Goal: Information Seeking & Learning: Learn about a topic

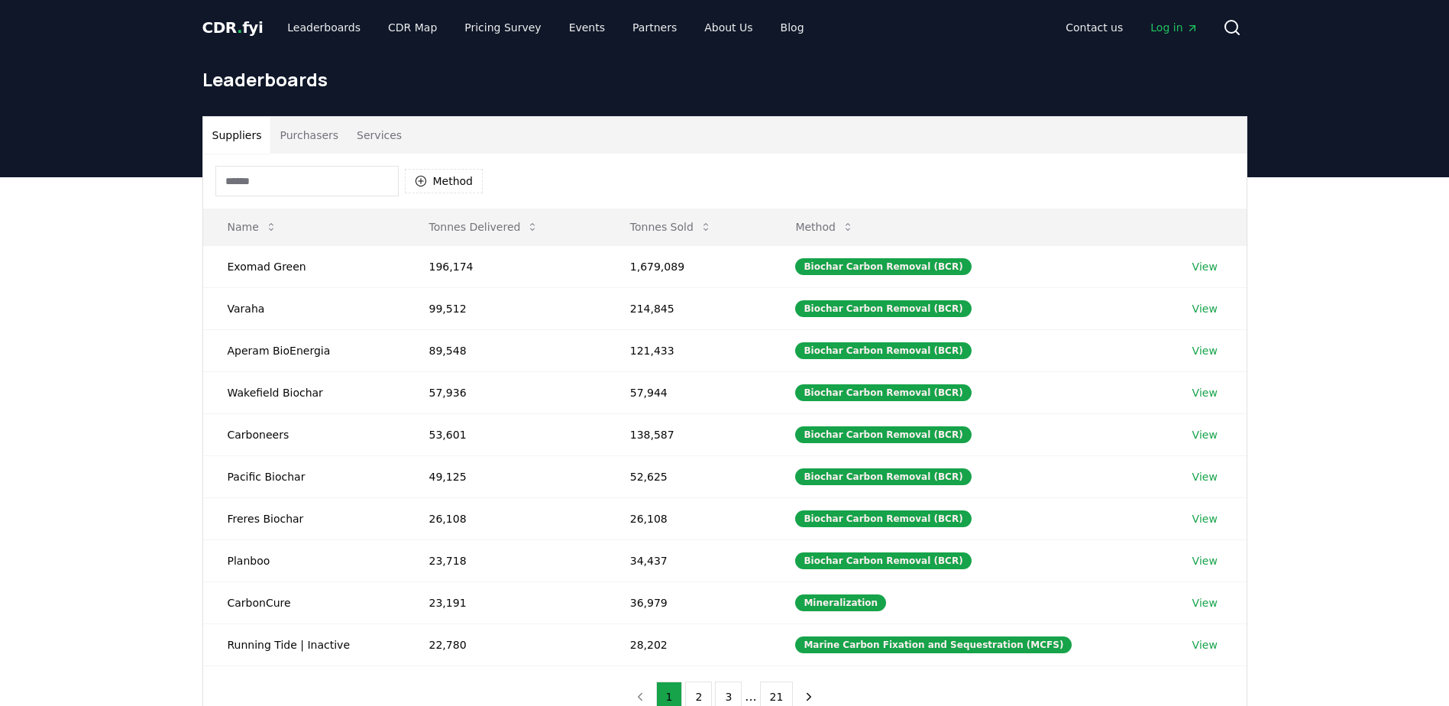
click at [295, 137] on button "Purchasers" at bounding box center [308, 135] width 77 height 37
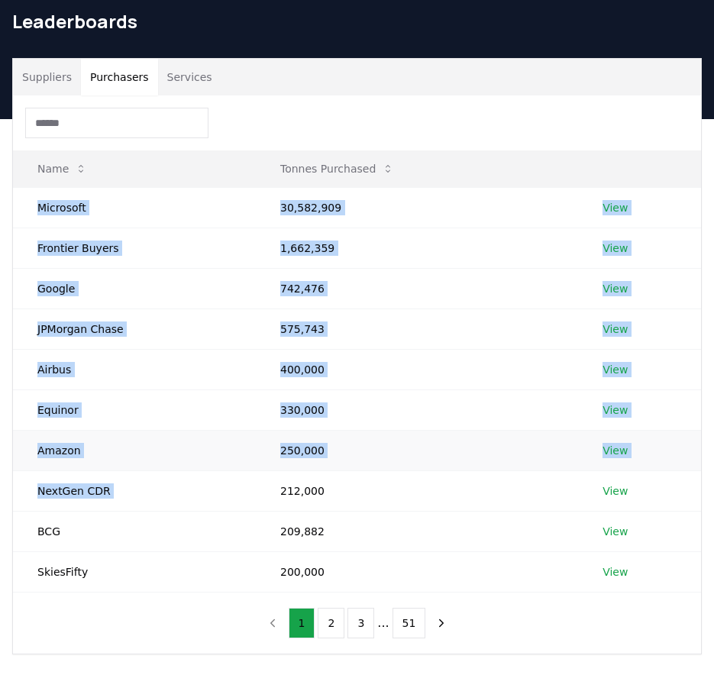
drag, startPoint x: 38, startPoint y: 264, endPoint x: 272, endPoint y: 502, distance: 333.8
click at [272, 502] on tbody "Microsoft 30,582,909 View Frontier Buyers 1,662,359 View Google 742,476 View JP…" at bounding box center [357, 389] width 688 height 405
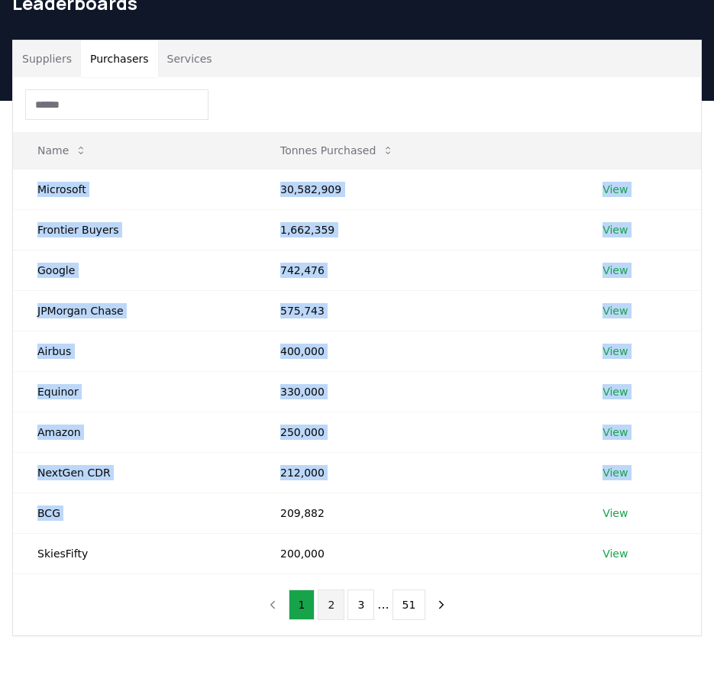
drag, startPoint x: 272, startPoint y: 502, endPoint x: 333, endPoint y: 608, distance: 122.5
click at [333, 608] on button "2" at bounding box center [331, 605] width 27 height 31
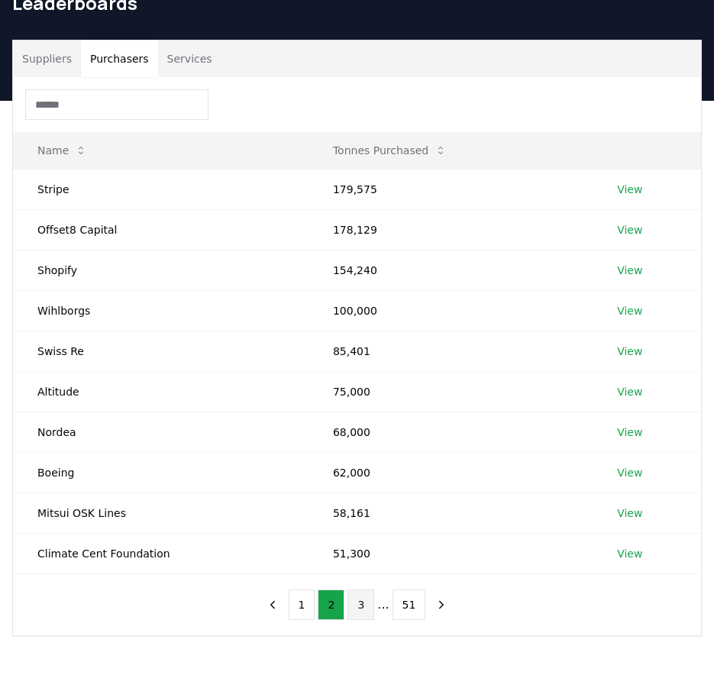
click at [360, 611] on button "3" at bounding box center [361, 605] width 27 height 31
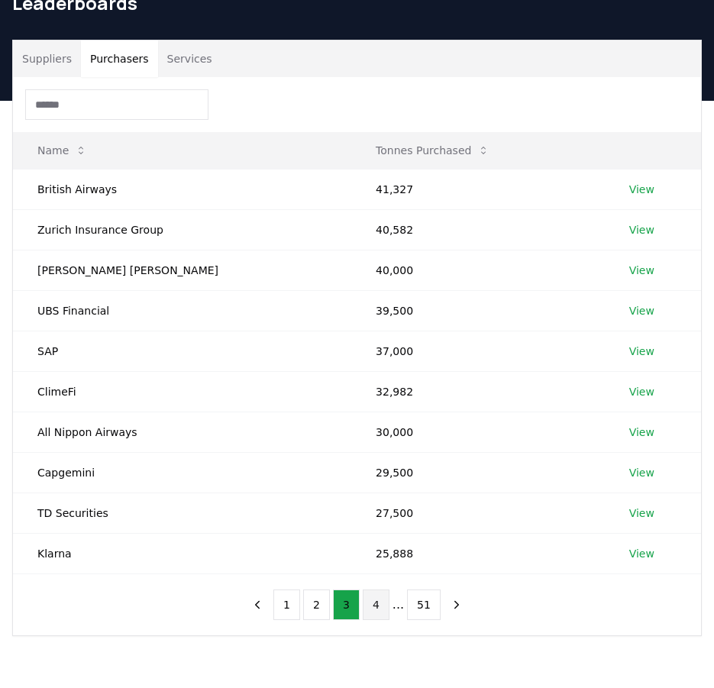
click at [380, 611] on button "4" at bounding box center [376, 605] width 27 height 31
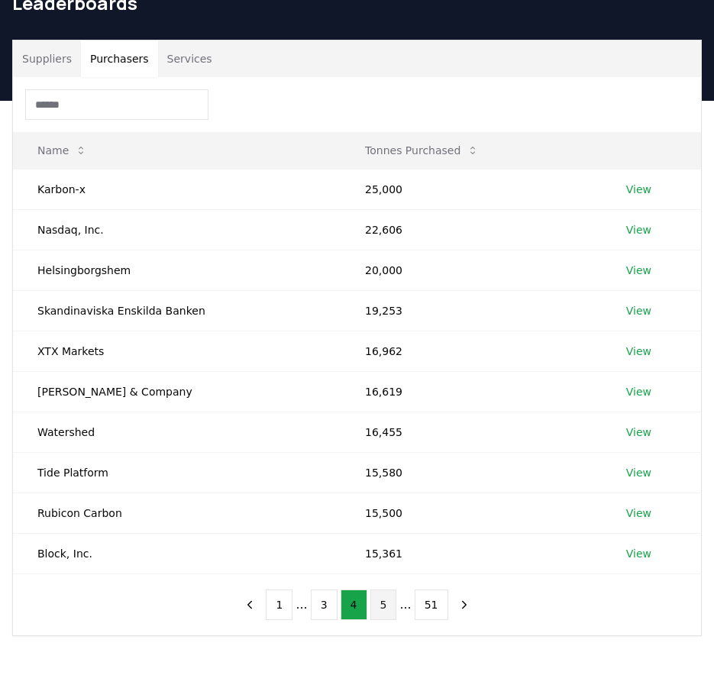
click at [385, 610] on button "5" at bounding box center [383, 605] width 27 height 31
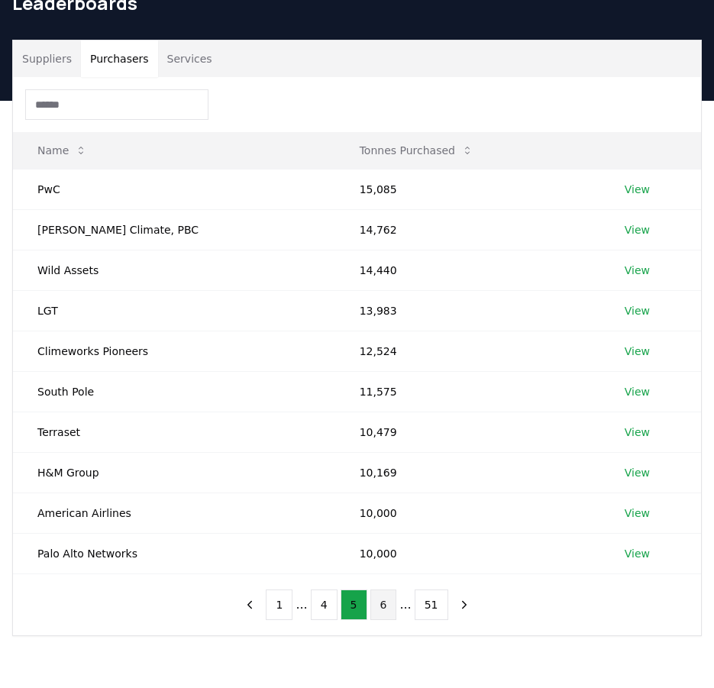
click at [390, 610] on button "6" at bounding box center [383, 605] width 27 height 31
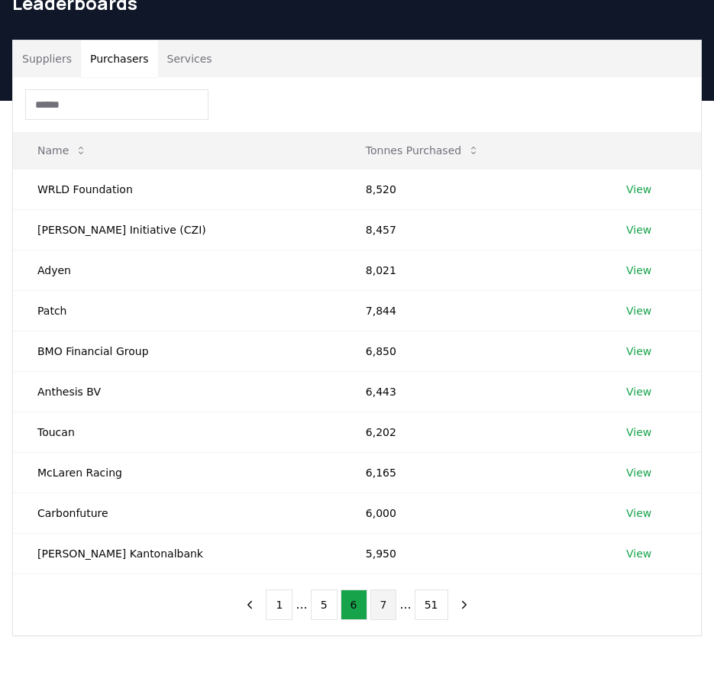
click at [386, 610] on button "7" at bounding box center [383, 605] width 27 height 31
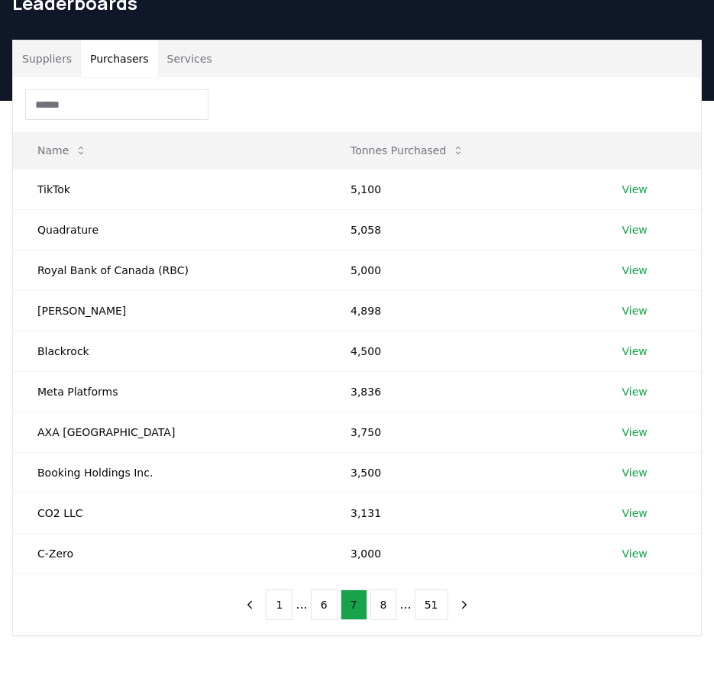
click at [386, 610] on button "8" at bounding box center [383, 605] width 27 height 31
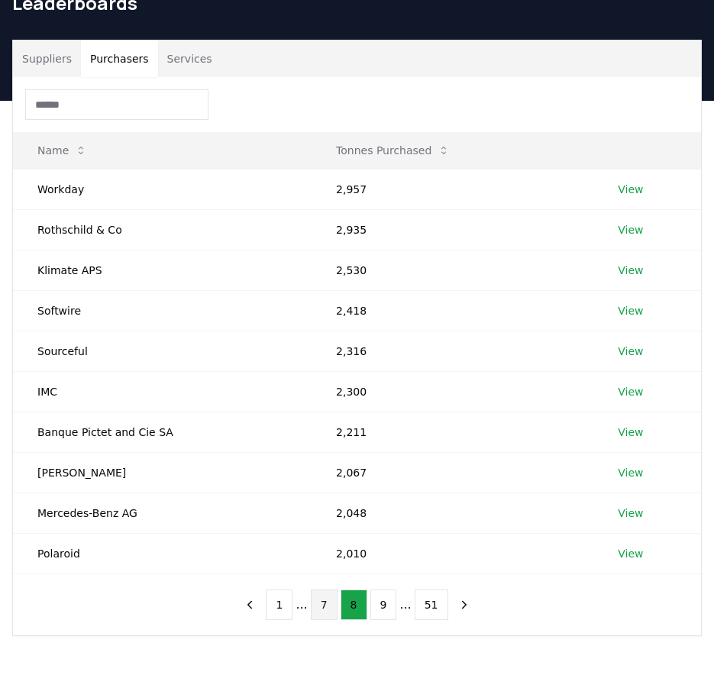
click at [386, 610] on button "9" at bounding box center [383, 605] width 27 height 31
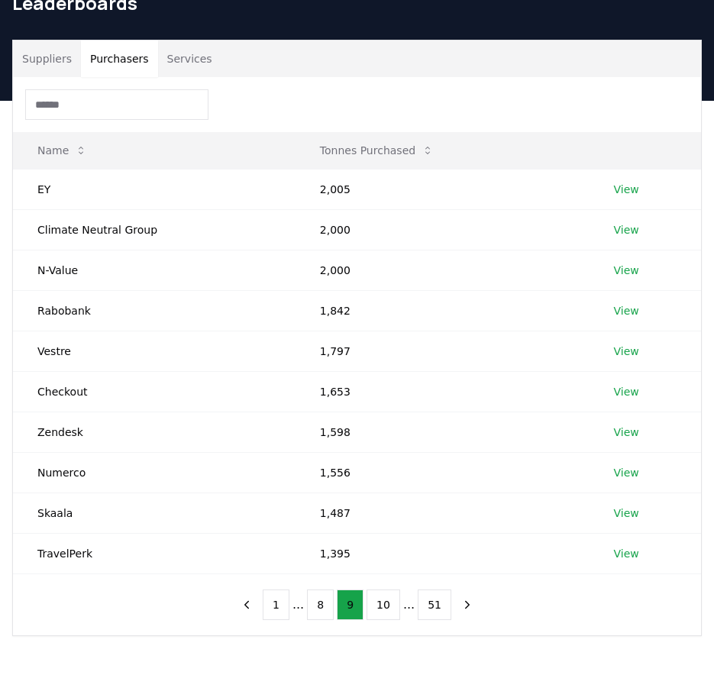
click at [386, 610] on button "10" at bounding box center [384, 605] width 34 height 31
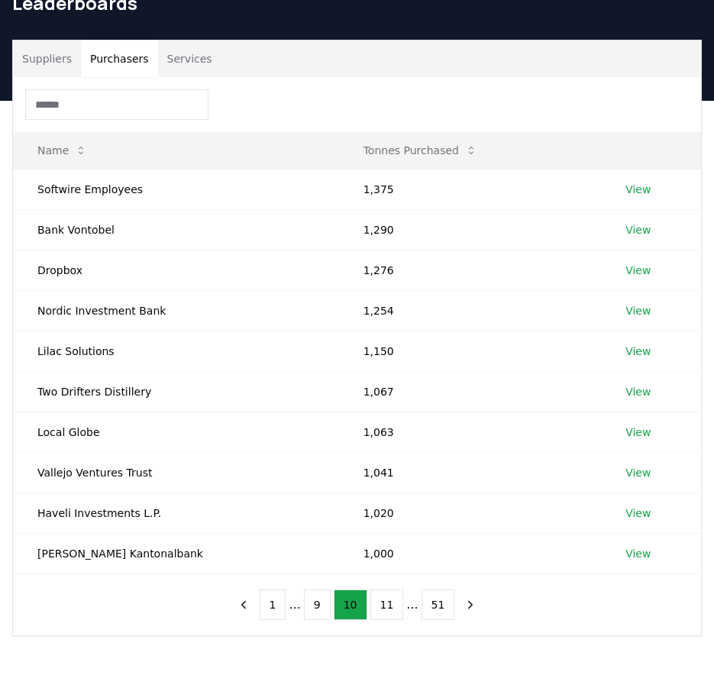
click at [386, 610] on button "11" at bounding box center [387, 605] width 34 height 31
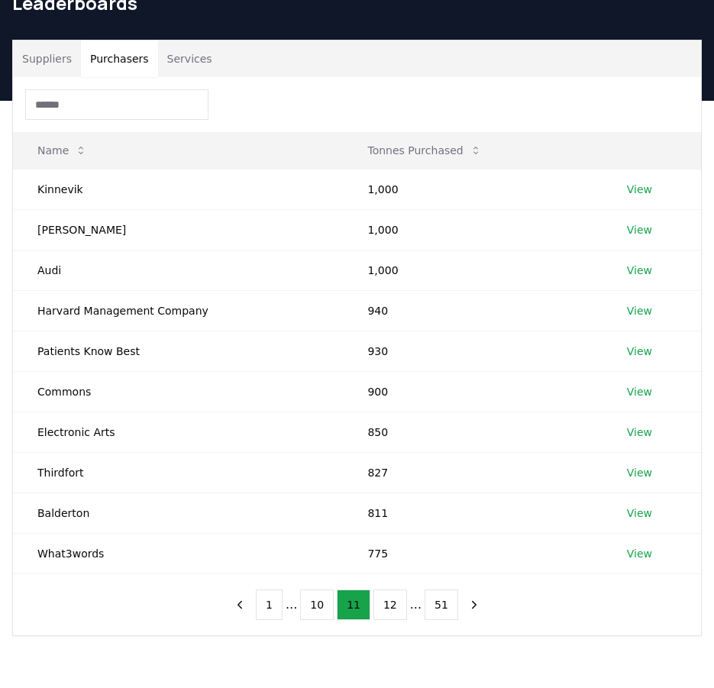
click at [386, 610] on button "12" at bounding box center [390, 605] width 34 height 31
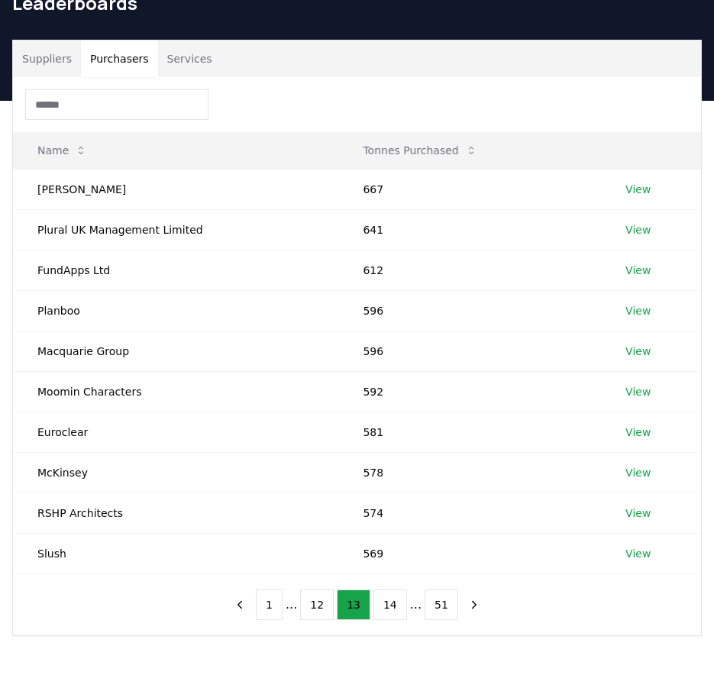
click at [386, 610] on button "14" at bounding box center [390, 605] width 34 height 31
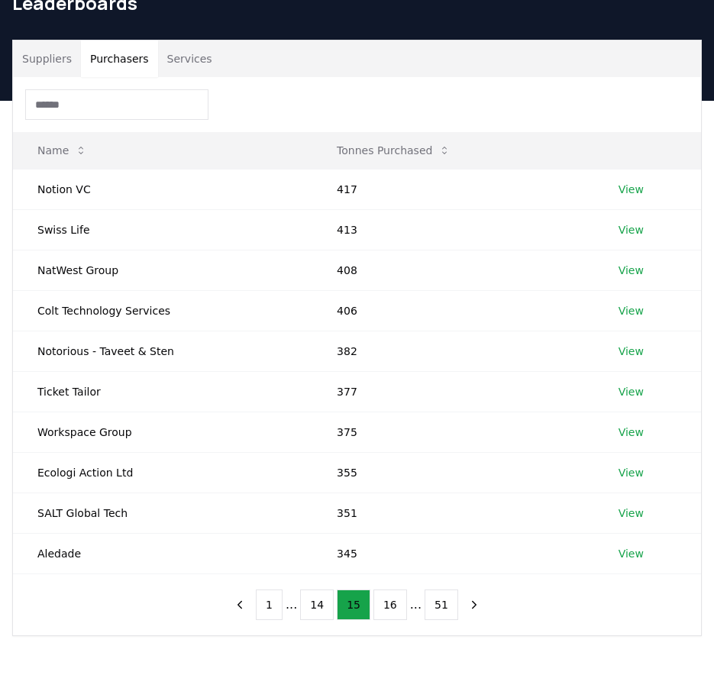
click at [386, 610] on button "16" at bounding box center [390, 605] width 34 height 31
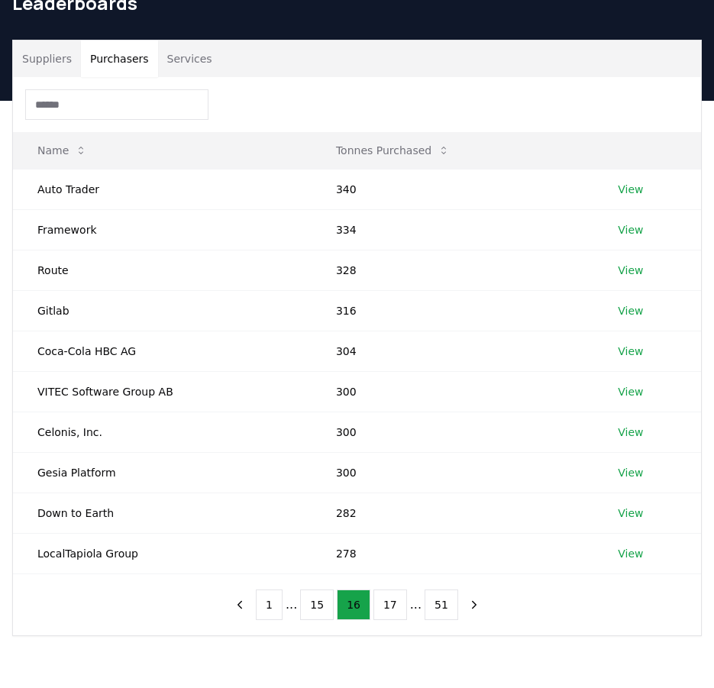
click at [386, 610] on button "17" at bounding box center [390, 605] width 34 height 31
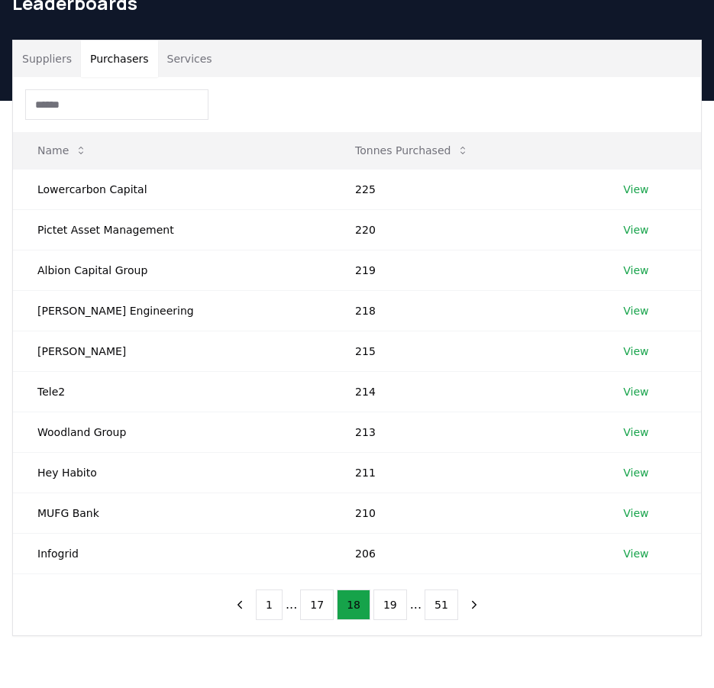
click at [386, 610] on button "19" at bounding box center [390, 605] width 34 height 31
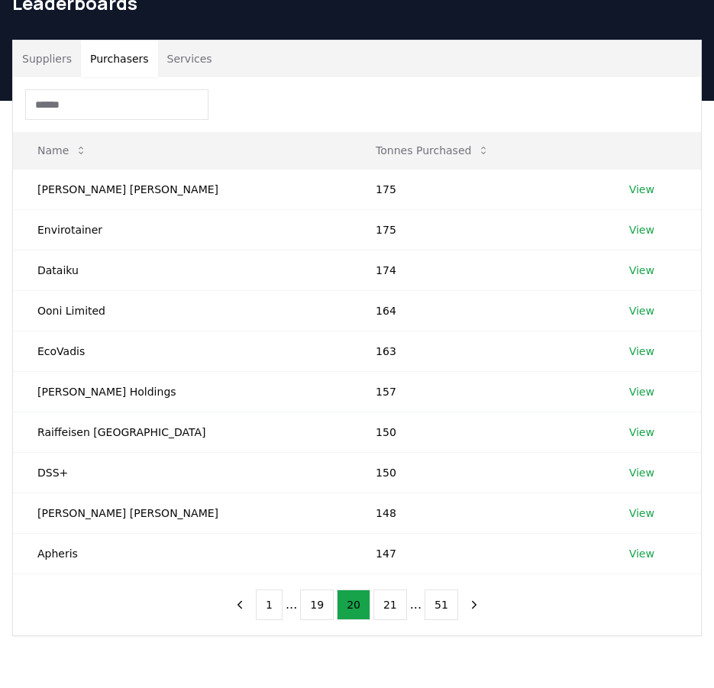
click at [386, 610] on button "21" at bounding box center [390, 605] width 34 height 31
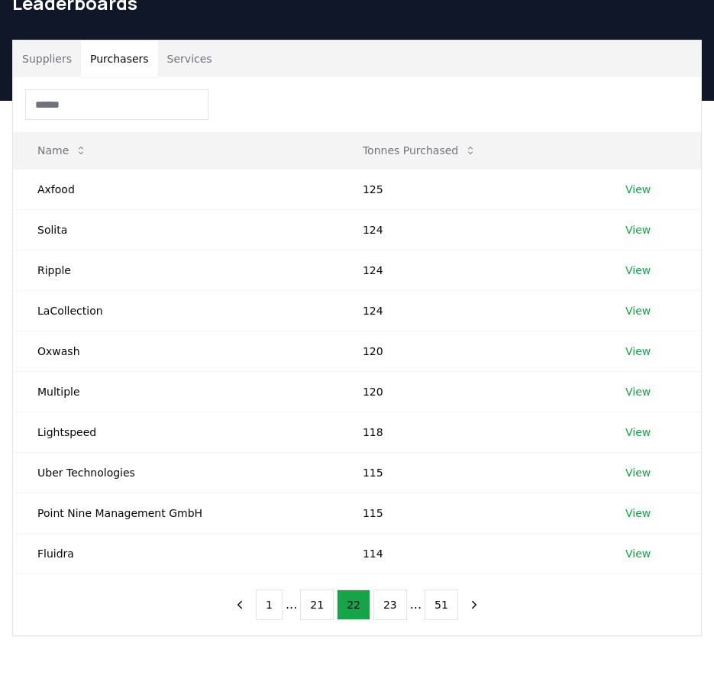
click at [386, 610] on button "23" at bounding box center [390, 605] width 34 height 31
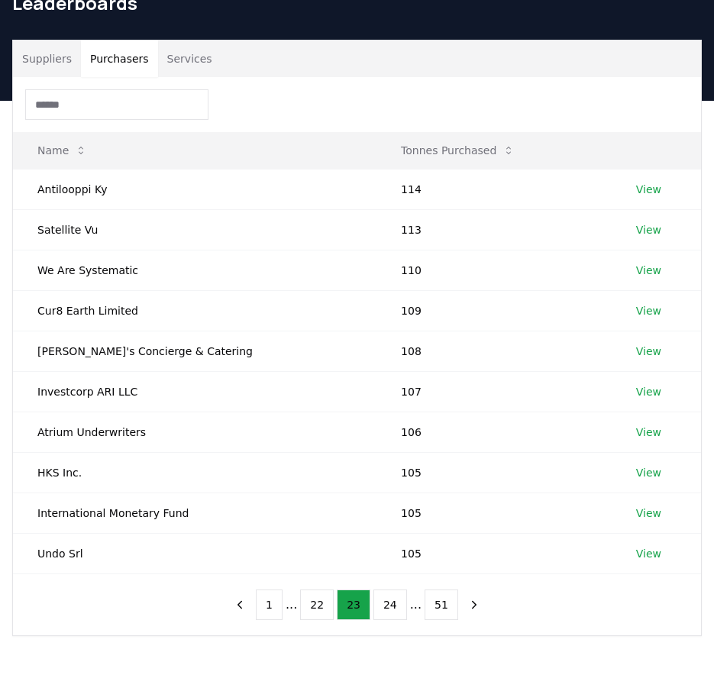
click at [386, 610] on button "24" at bounding box center [390, 605] width 34 height 31
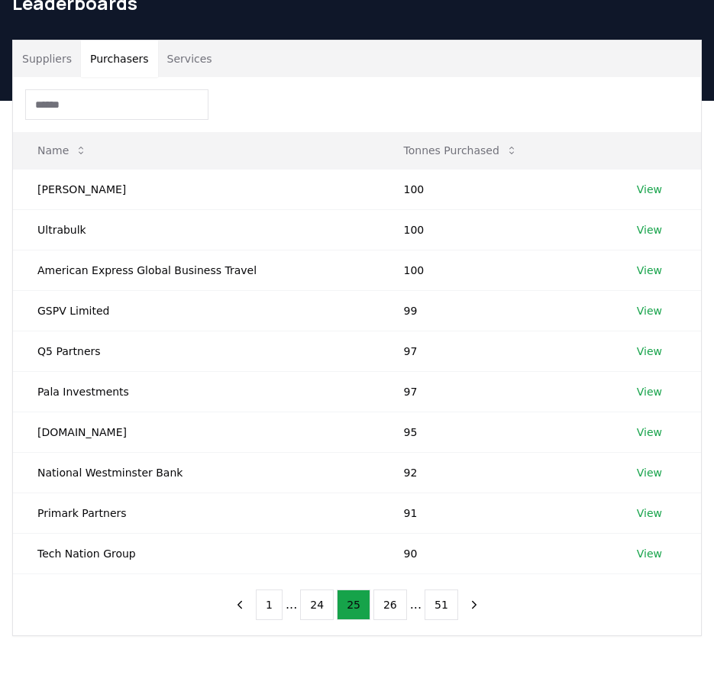
click at [386, 610] on button "26" at bounding box center [390, 605] width 34 height 31
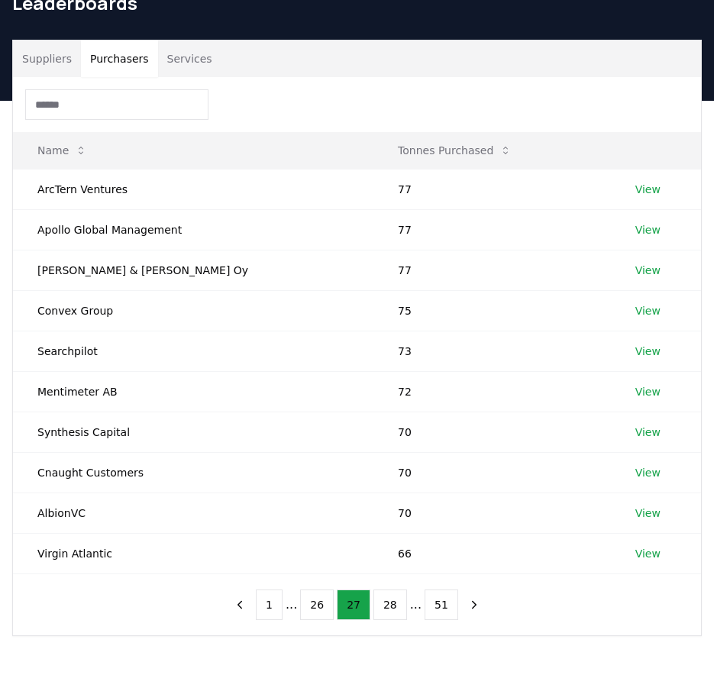
click at [386, 610] on button "28" at bounding box center [390, 605] width 34 height 31
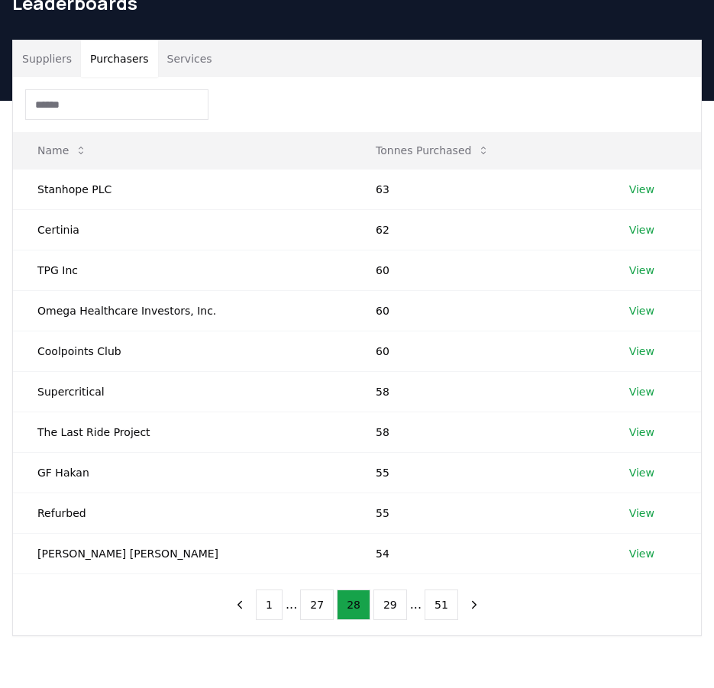
click at [386, 610] on button "29" at bounding box center [390, 605] width 34 height 31
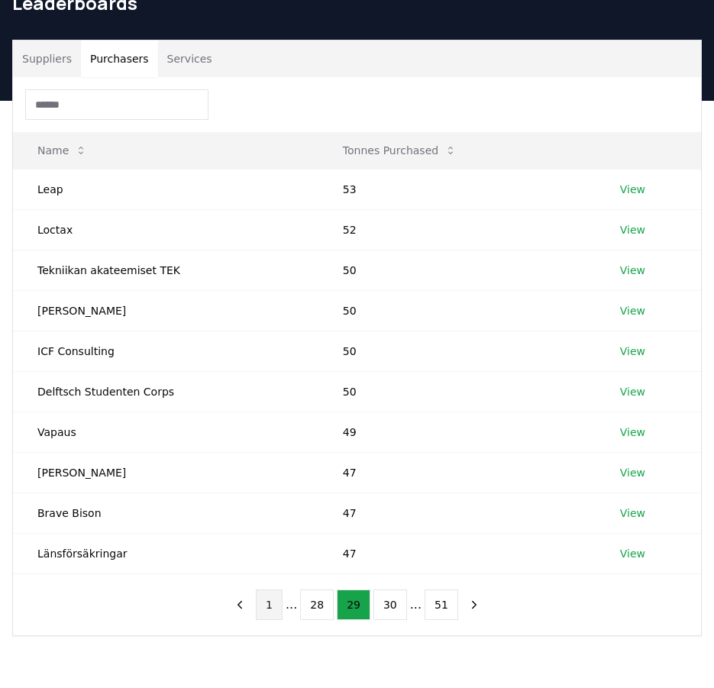
click at [283, 598] on button "1" at bounding box center [269, 605] width 27 height 31
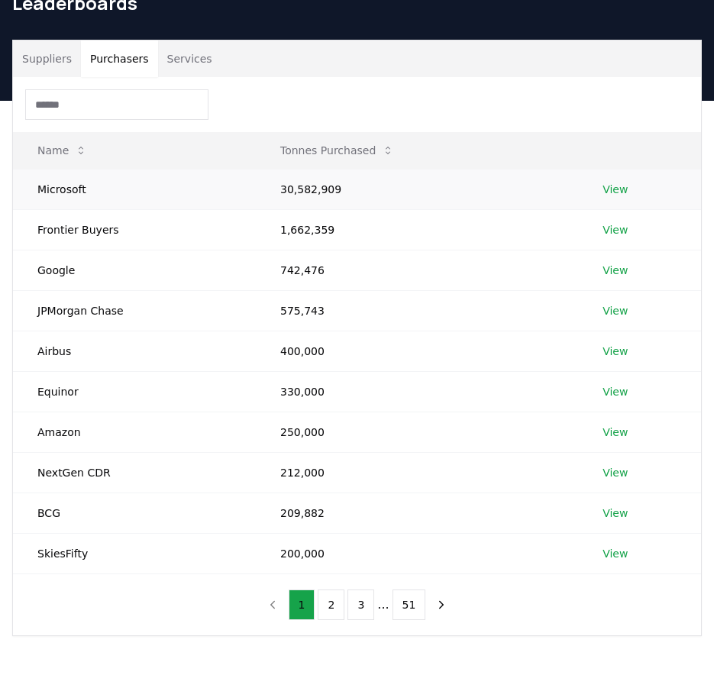
click at [610, 192] on link "View" at bounding box center [615, 189] width 25 height 15
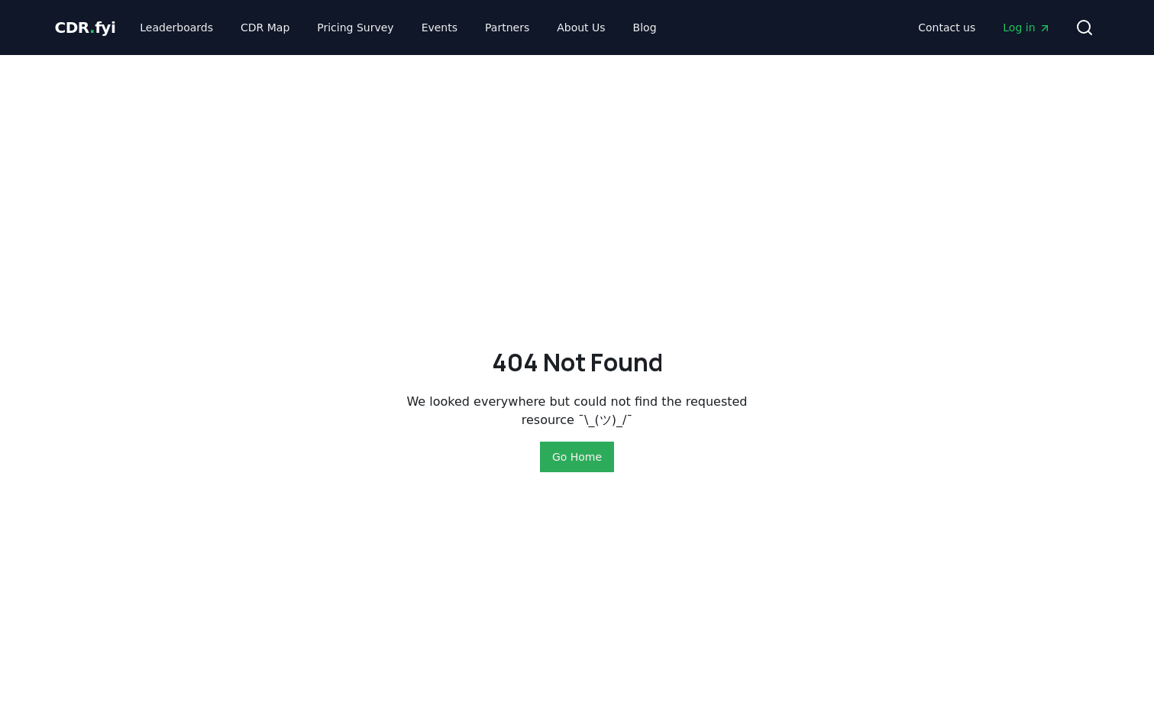
click at [597, 455] on button "Go Home" at bounding box center [577, 456] width 74 height 31
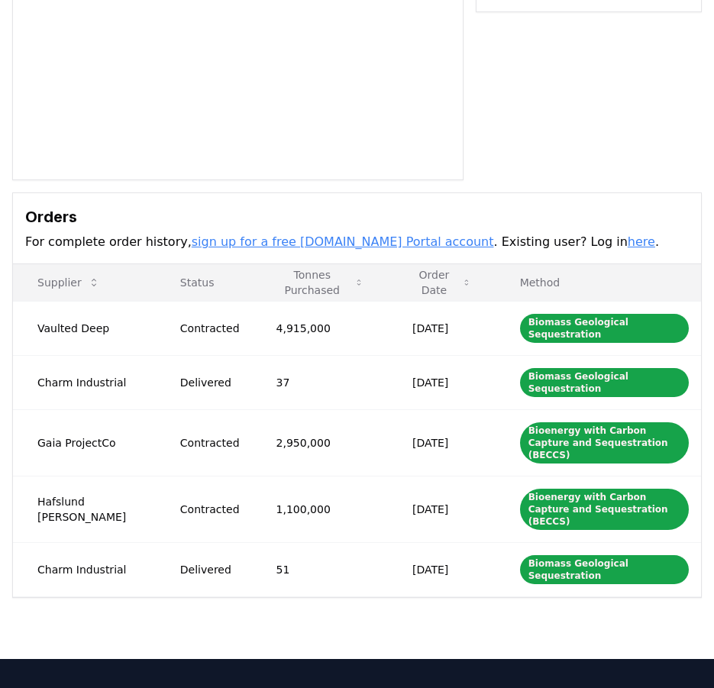
scroll to position [306, 0]
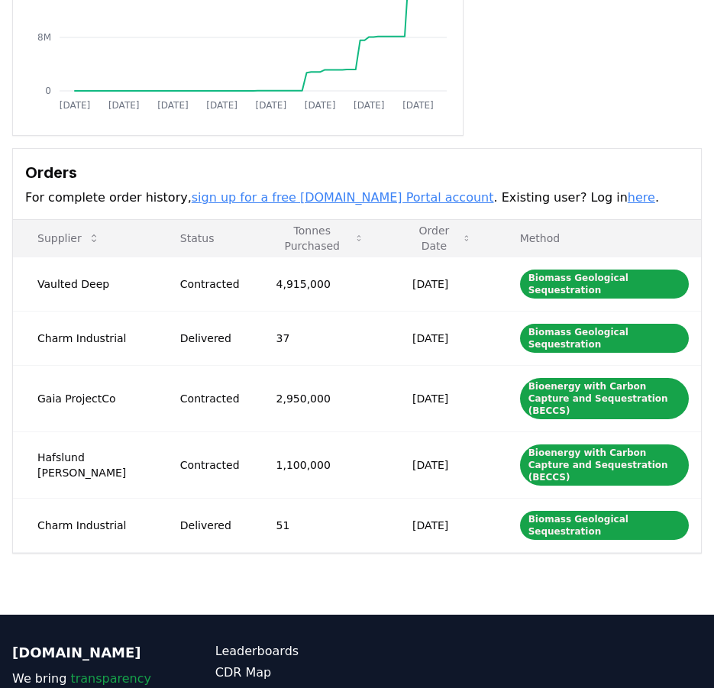
click at [359, 196] on link "sign up for a free [DOMAIN_NAME] Portal account" at bounding box center [343, 197] width 302 height 15
click at [628, 194] on link "here" at bounding box center [641, 197] width 27 height 15
click at [344, 199] on link "sign up for a free [DOMAIN_NAME] Portal account" at bounding box center [343, 197] width 302 height 15
